Goal: Task Accomplishment & Management: Manage account settings

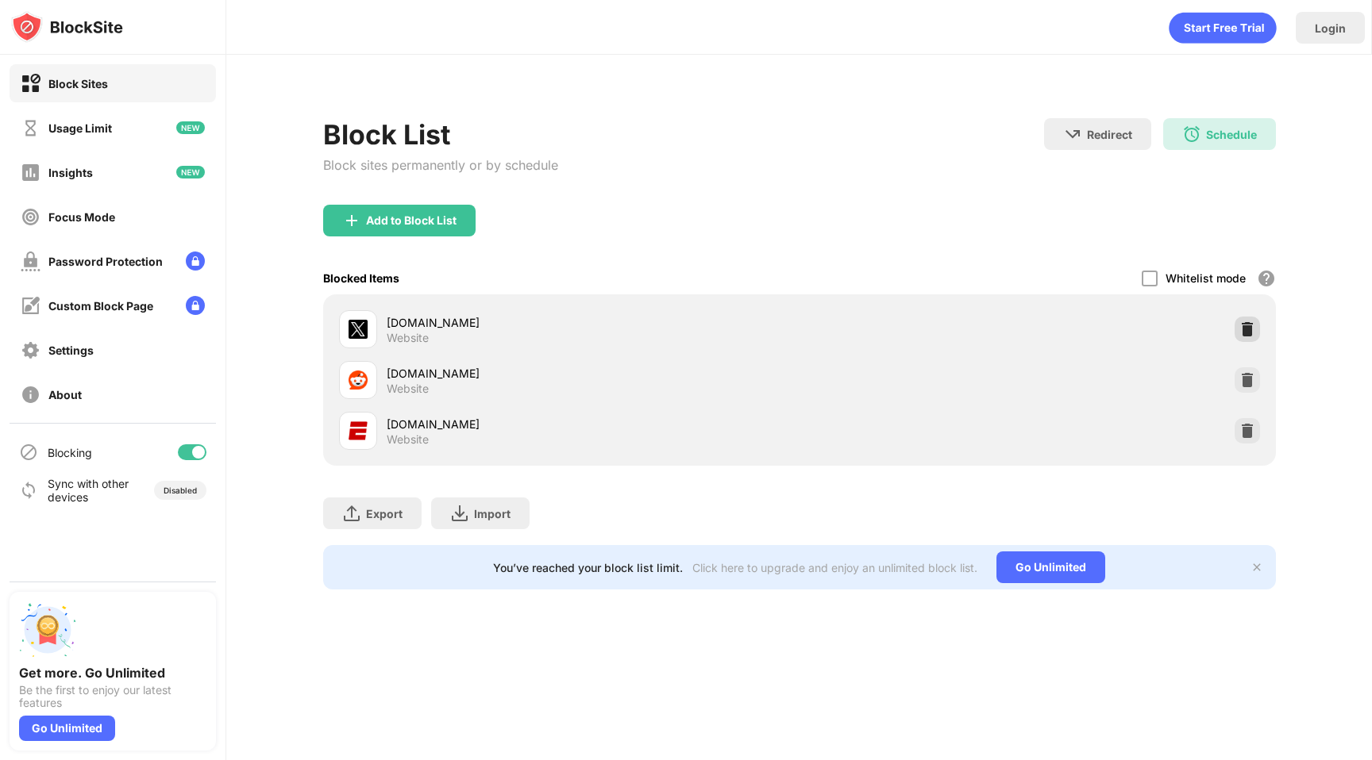
click at [1243, 332] on img at bounding box center [1247, 329] width 16 height 16
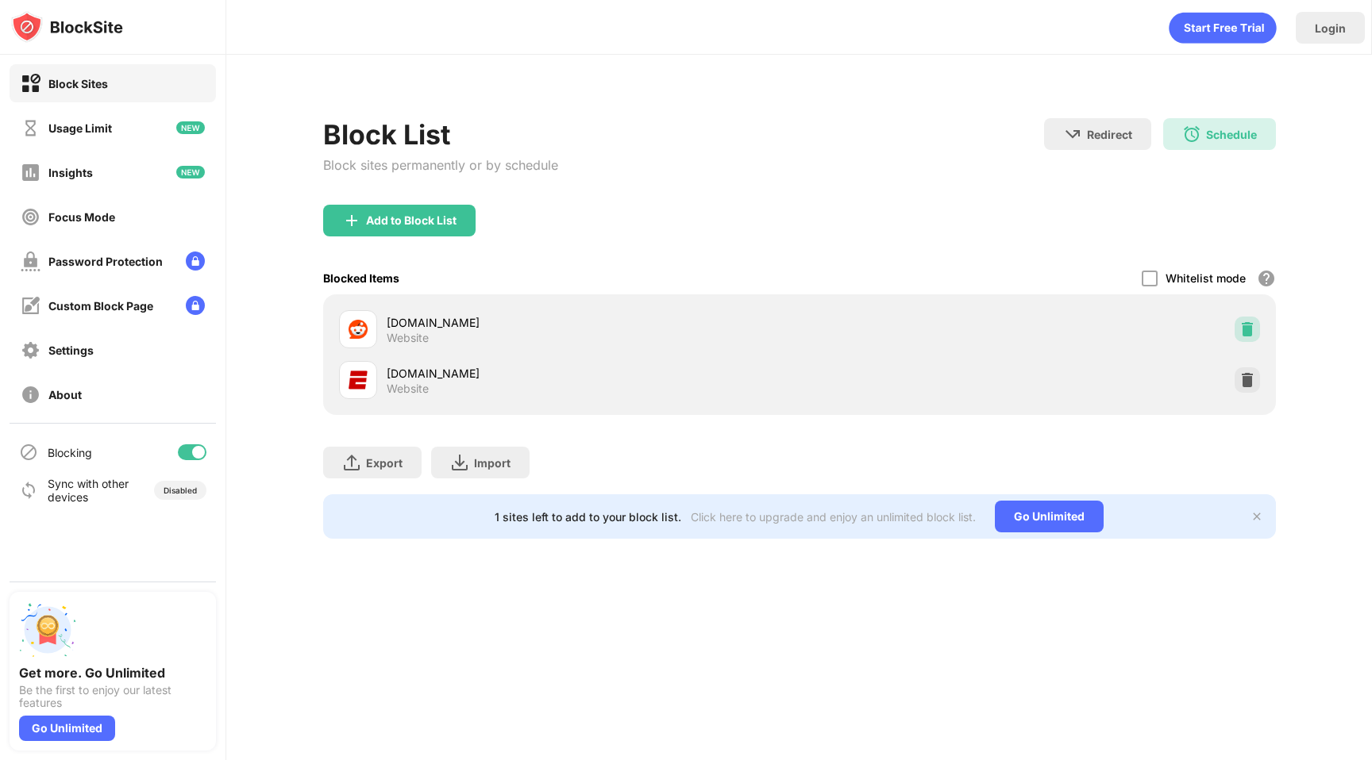
click at [1243, 332] on img at bounding box center [1247, 329] width 16 height 16
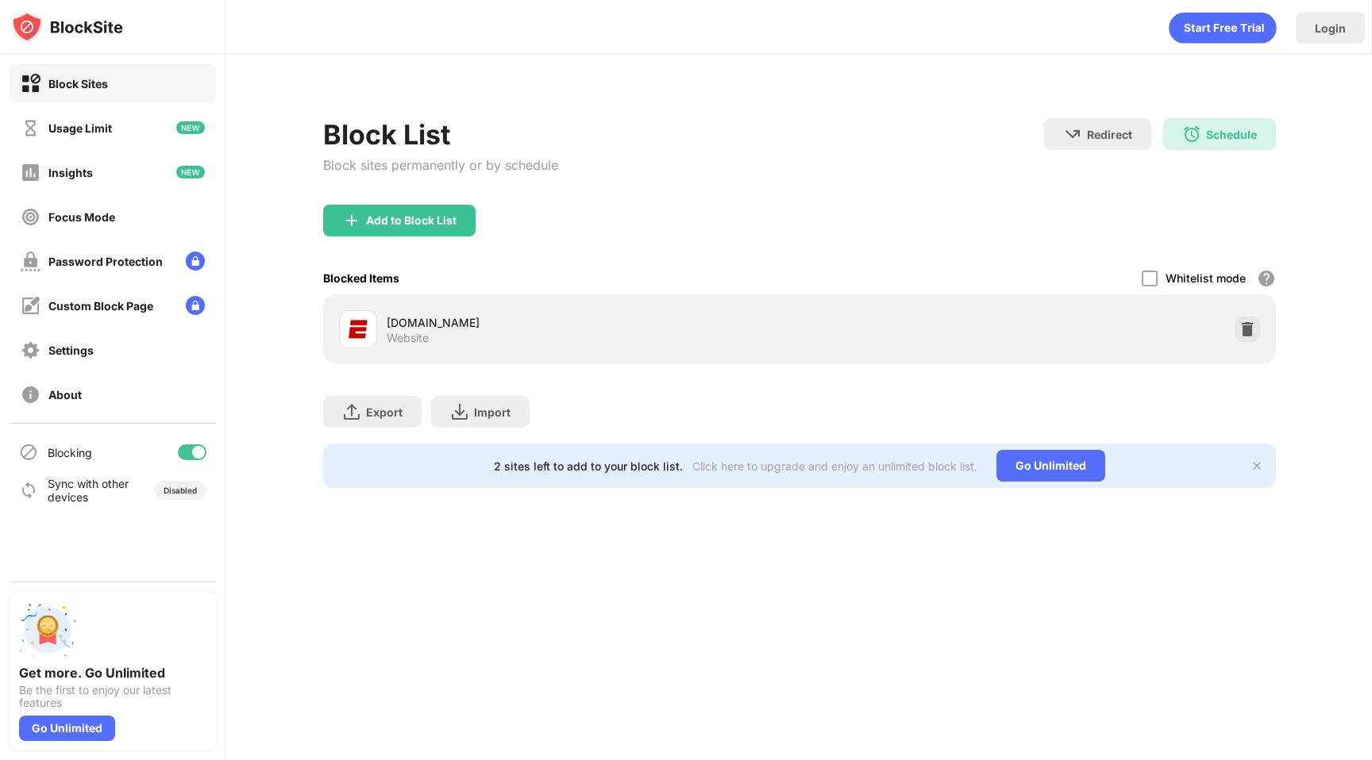
click at [1243, 332] on img at bounding box center [1247, 329] width 16 height 16
